Goal: Task Accomplishment & Management: Complete application form

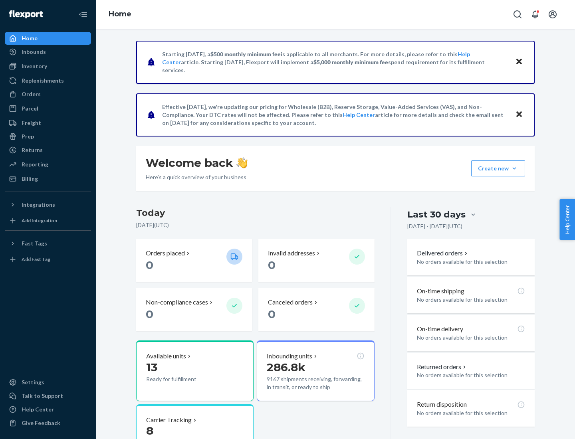
click at [514, 169] on button "Create new Create new inbound Create new order Create new product" at bounding box center [498, 169] width 54 height 16
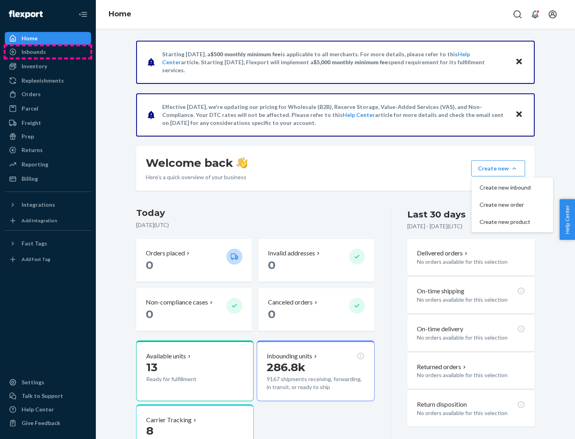
click at [48, 52] on div "Inbounds" at bounding box center [48, 51] width 85 height 11
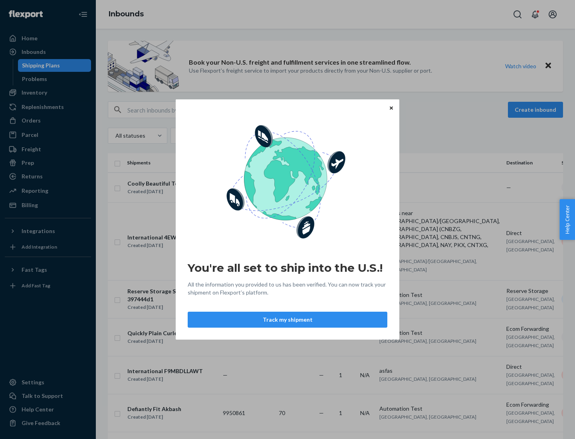
click at [288, 320] on button "Track my shipment" at bounding box center [288, 320] width 200 height 16
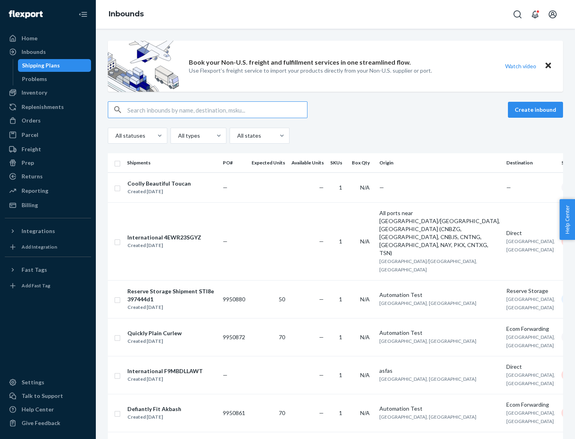
click at [537, 110] on button "Create inbound" at bounding box center [535, 110] width 55 height 16
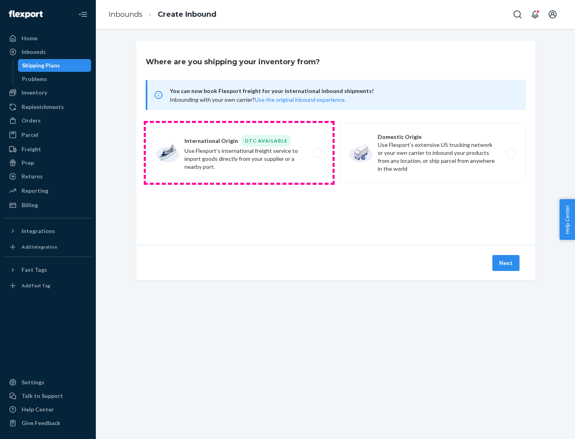
click at [239, 153] on label "International Origin DTC Available Use Flexport's international freight service…" at bounding box center [239, 153] width 187 height 60
click at [317, 153] on input "International Origin DTC Available Use Flexport's international freight service…" at bounding box center [319, 153] width 5 height 5
radio input "true"
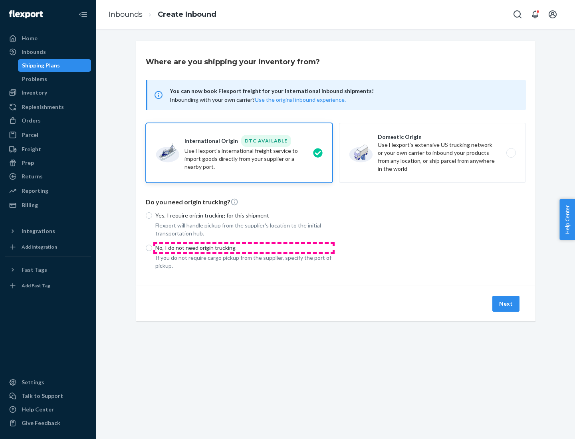
click at [244, 248] on p "No, I do not need origin trucking" at bounding box center [243, 248] width 177 height 8
click at [152, 248] on input "No, I do not need origin trucking" at bounding box center [149, 248] width 6 height 6
radio input "true"
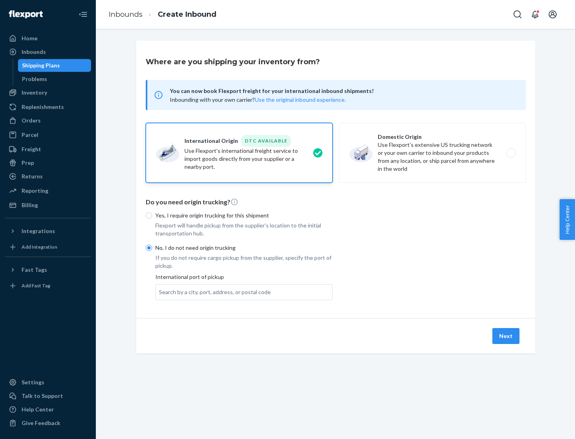
click at [213, 292] on div "Search by a city, port, address, or postal code" at bounding box center [215, 292] width 112 height 8
click at [160, 292] on input "Search by a city, port, address, or postal code" at bounding box center [159, 292] width 1 height 8
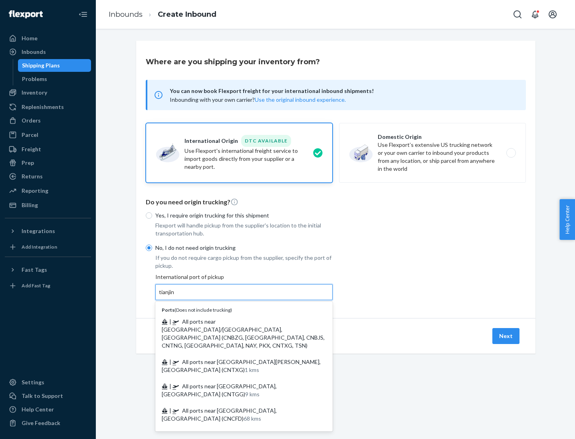
click at [236, 321] on span "| All ports near [GEOGRAPHIC_DATA]/[GEOGRAPHIC_DATA], [GEOGRAPHIC_DATA] (CNBZG,…" at bounding box center [243, 333] width 163 height 31
click at [175, 296] on input "tianjin" at bounding box center [167, 292] width 16 height 8
type input "All ports near [GEOGRAPHIC_DATA]/[GEOGRAPHIC_DATA], [GEOGRAPHIC_DATA] (CNBZG, […"
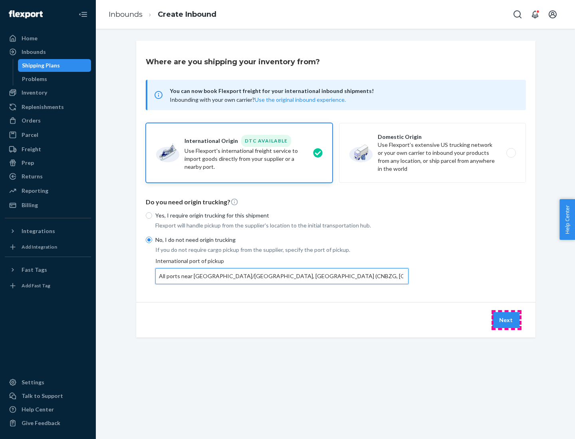
click at [506, 320] on button "Next" at bounding box center [505, 320] width 27 height 16
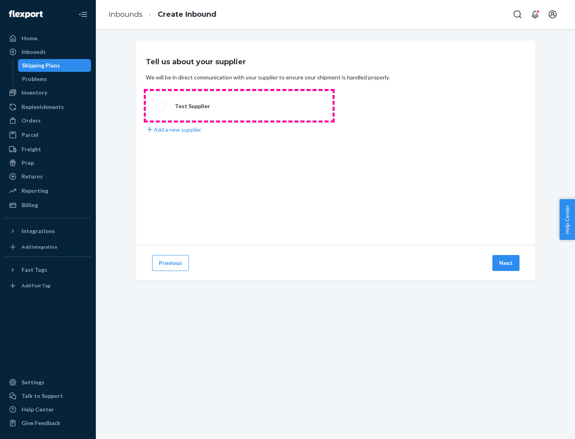
click at [239, 106] on label "Test Supplier" at bounding box center [239, 106] width 187 height 30
click at [161, 106] on input "Test Supplier" at bounding box center [158, 105] width 5 height 5
radio input "true"
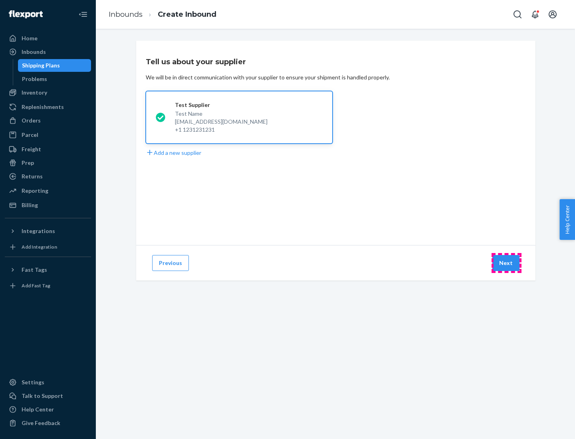
click at [506, 263] on button "Next" at bounding box center [505, 263] width 27 height 16
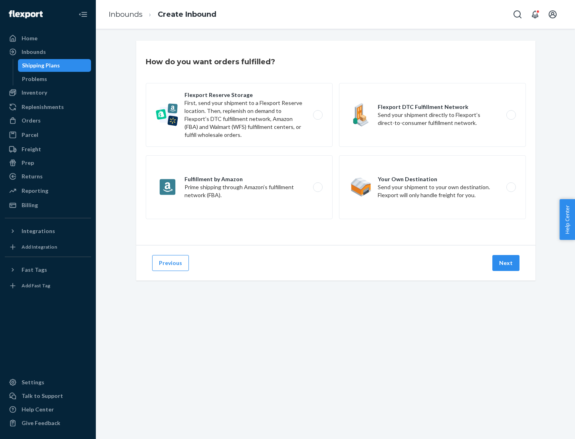
click at [239, 115] on label "Flexport Reserve Storage First, send your shipment to a Flexport Reserve locati…" at bounding box center [239, 115] width 187 height 64
click at [317, 115] on input "Flexport Reserve Storage First, send your shipment to a Flexport Reserve locati…" at bounding box center [319, 115] width 5 height 5
radio input "true"
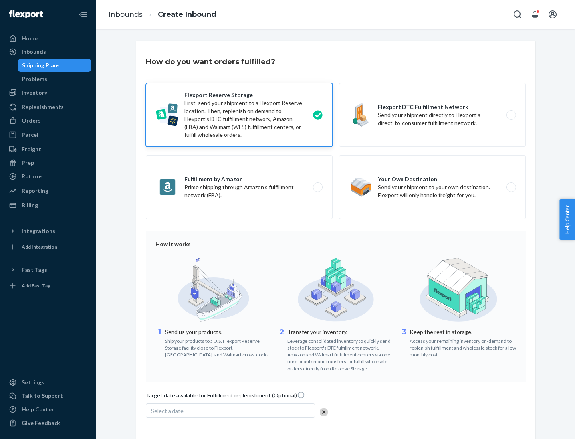
scroll to position [65, 0]
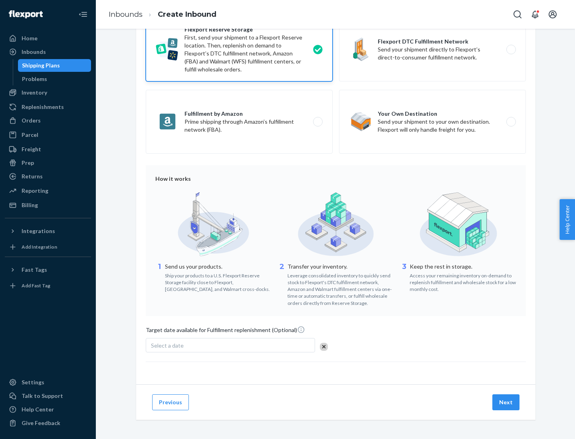
click at [506, 402] on button "Next" at bounding box center [505, 403] width 27 height 16
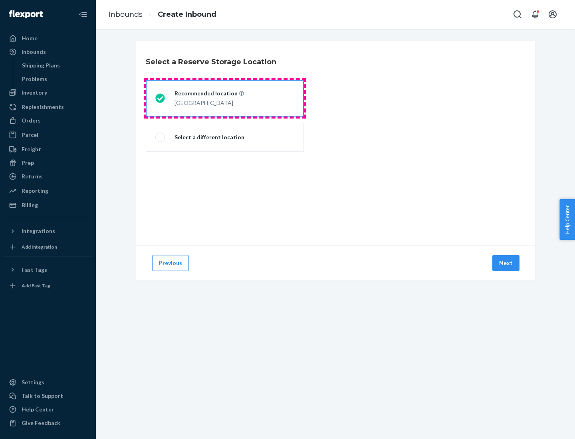
click at [225, 98] on div "[GEOGRAPHIC_DATA]" at bounding box center [209, 102] width 69 height 10
click at [161, 98] on input "Recommended location [GEOGRAPHIC_DATA]" at bounding box center [157, 98] width 5 height 5
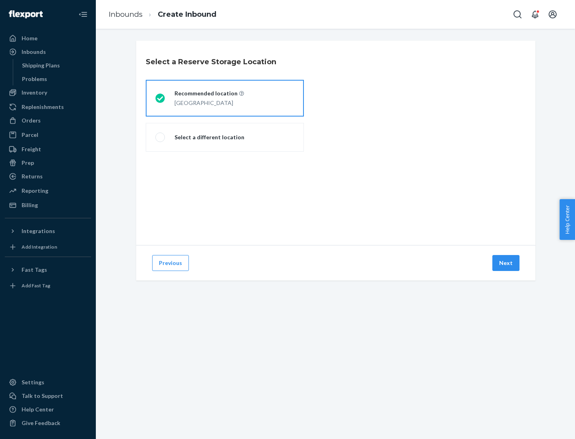
click at [506, 263] on button "Next" at bounding box center [505, 263] width 27 height 16
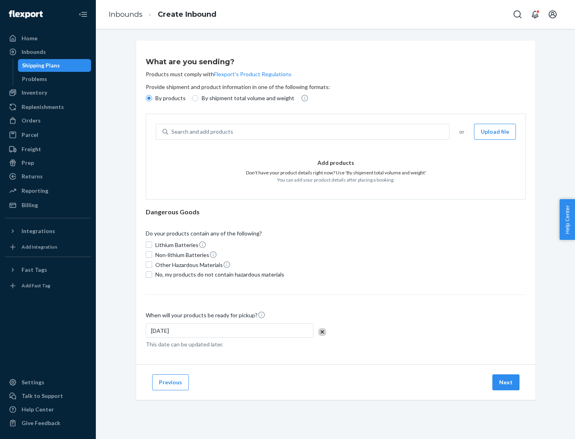
click at [309, 132] on div "Search and add products" at bounding box center [308, 132] width 281 height 14
click at [172, 132] on input "Search and add products" at bounding box center [171, 132] width 1 height 8
click at [194, 98] on input "By shipment total volume and weight" at bounding box center [195, 98] width 6 height 6
radio input "true"
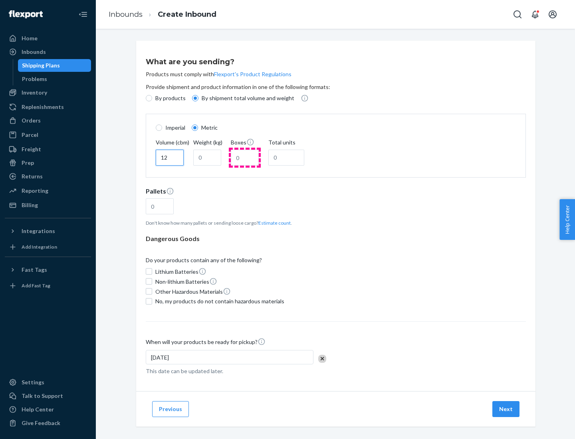
type input "12"
type input "22"
type input "222"
type input "121"
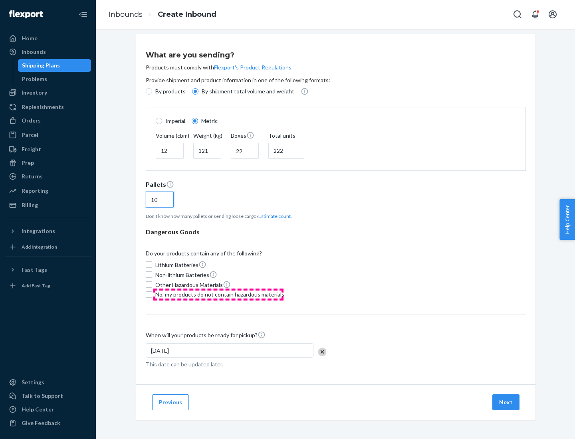
type input "10"
click at [218, 294] on span "No, my products do not contain hazardous materials" at bounding box center [219, 295] width 129 height 8
click at [152, 294] on input "No, my products do not contain hazardous materials" at bounding box center [149, 295] width 6 height 6
checkbox input "true"
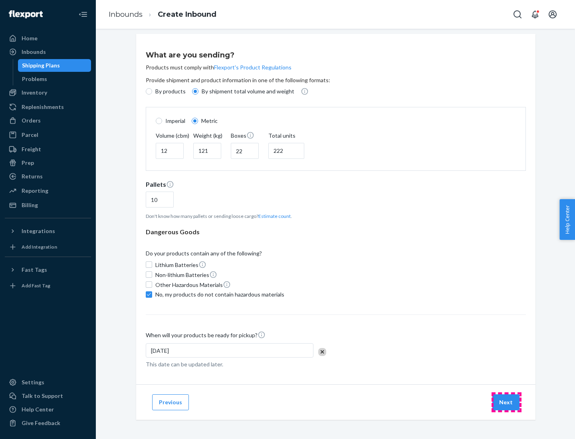
click at [506, 402] on button "Next" at bounding box center [505, 403] width 27 height 16
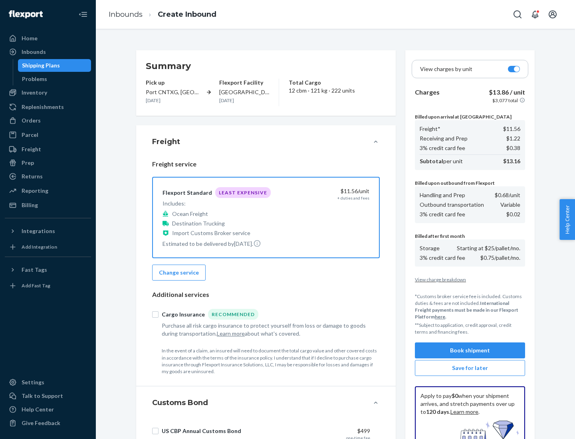
scroll to position [117, 0]
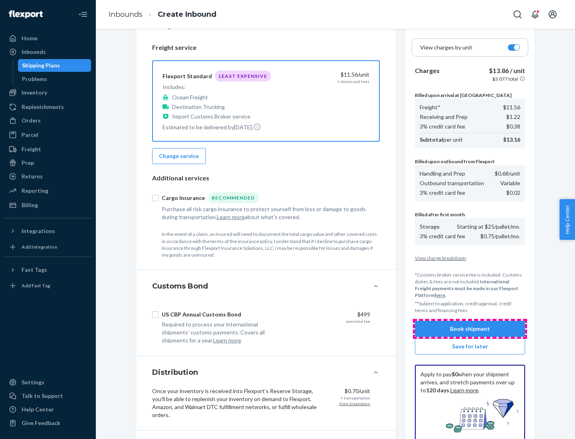
click at [470, 329] on button "Book shipment" at bounding box center [470, 329] width 110 height 16
